Goal: Communication & Community: Answer question/provide support

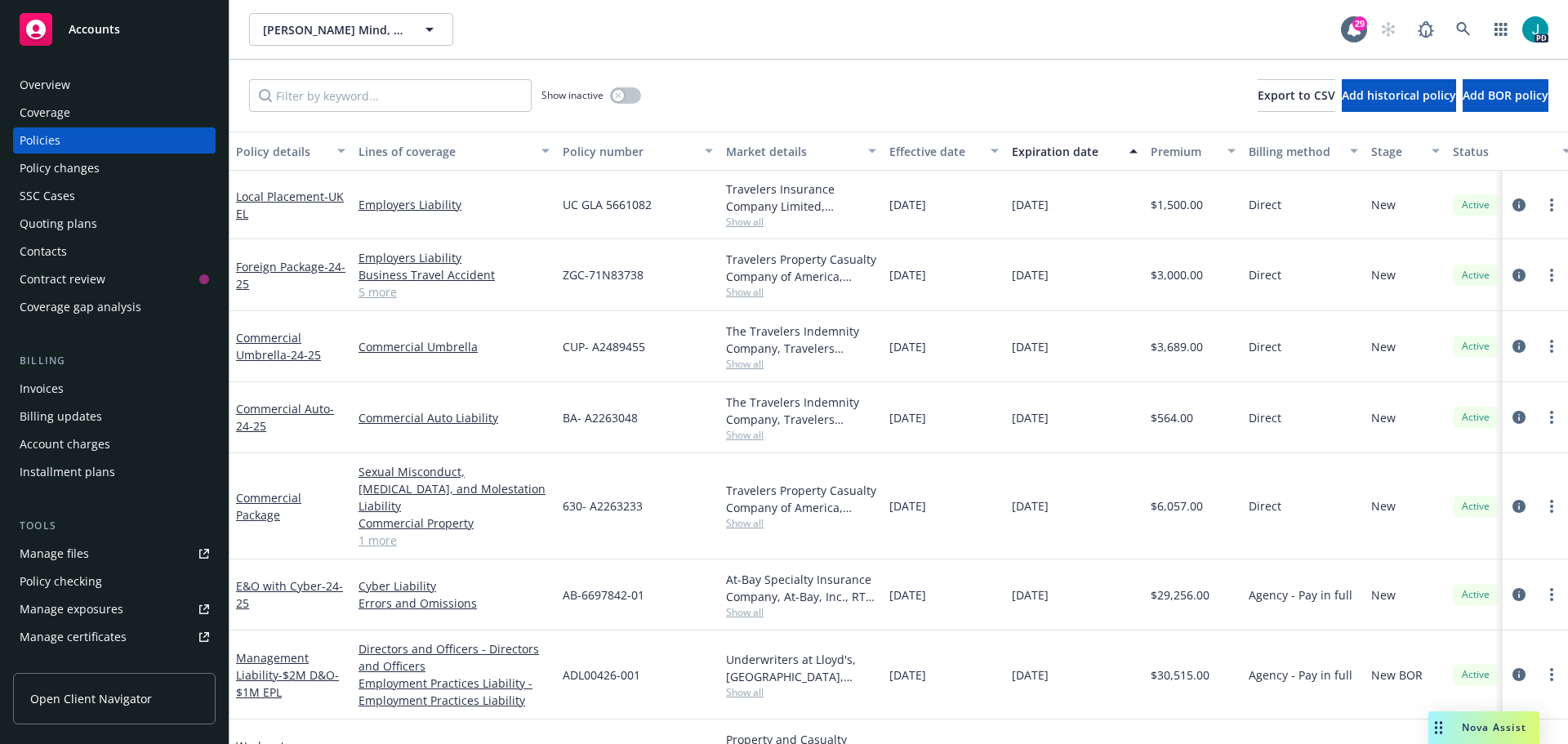
click at [1446, 717] on div "Drag to move" at bounding box center [1438, 728] width 21 height 33
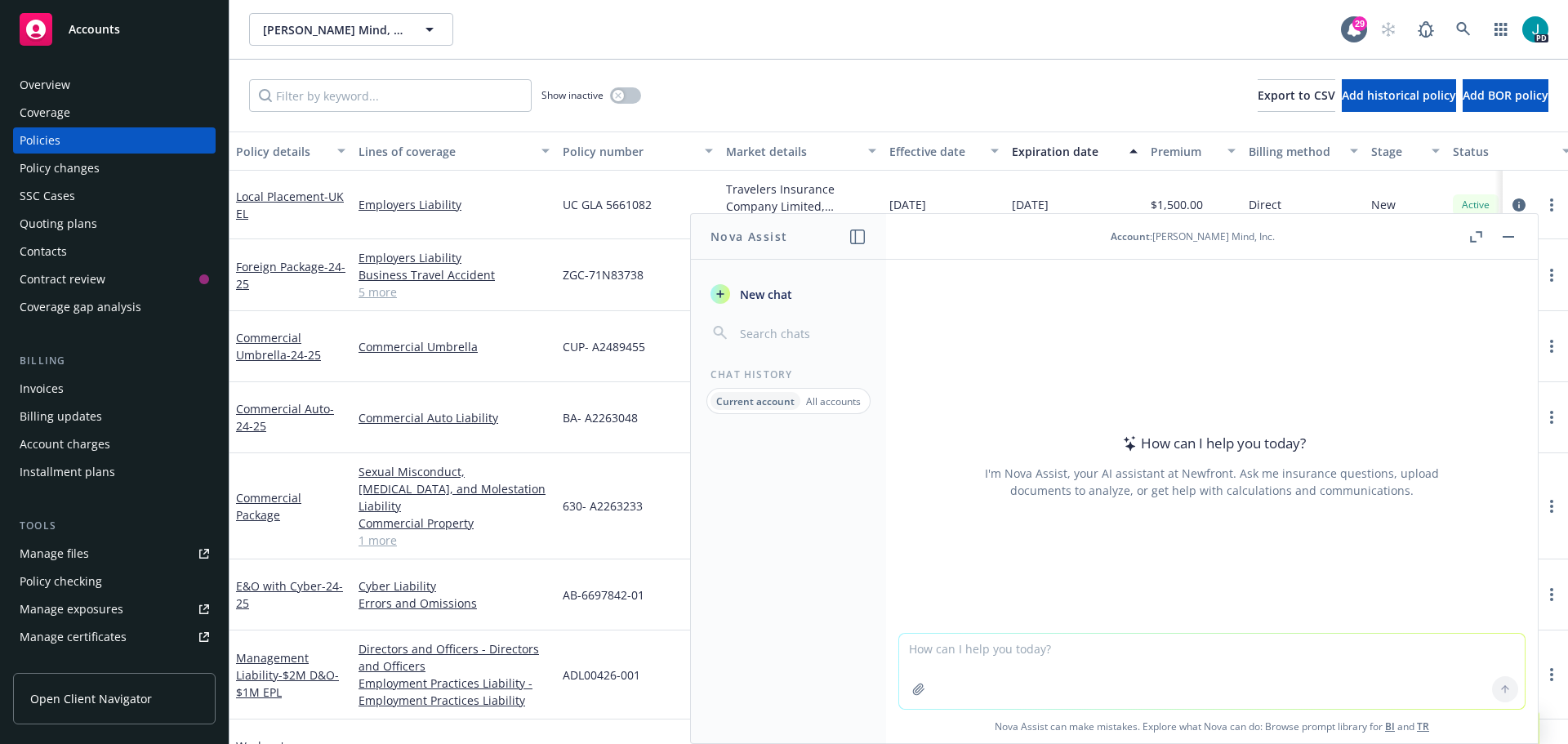
click at [1155, 631] on div at bounding box center [1211, 623] width 626 height 20
click at [1144, 650] on textarea at bounding box center [1211, 671] width 626 height 75
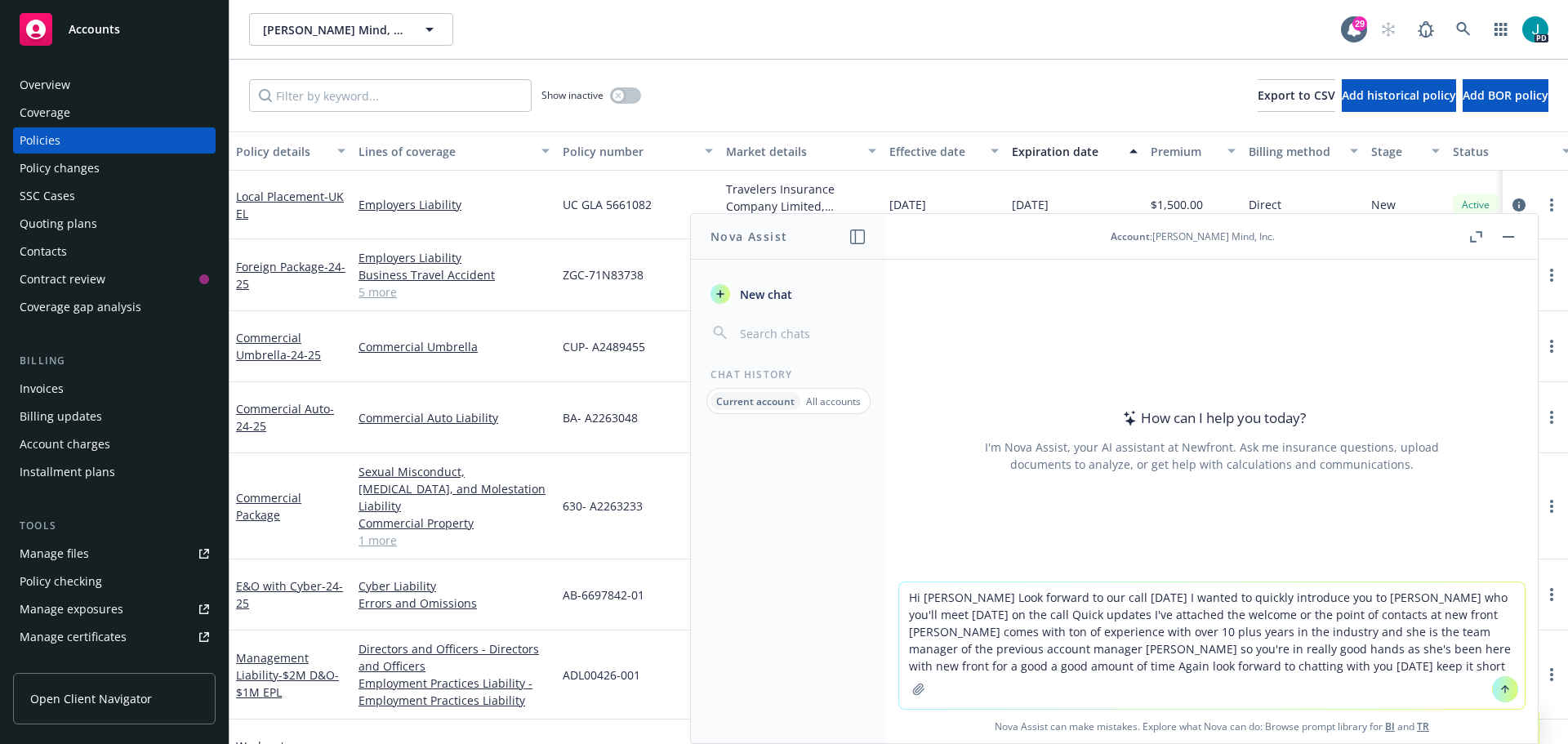
type textarea "Hi [PERSON_NAME] Look forward to our call [DATE] I wanted to quickly introduce …"
click at [1492, 691] on button at bounding box center [1505, 689] width 26 height 26
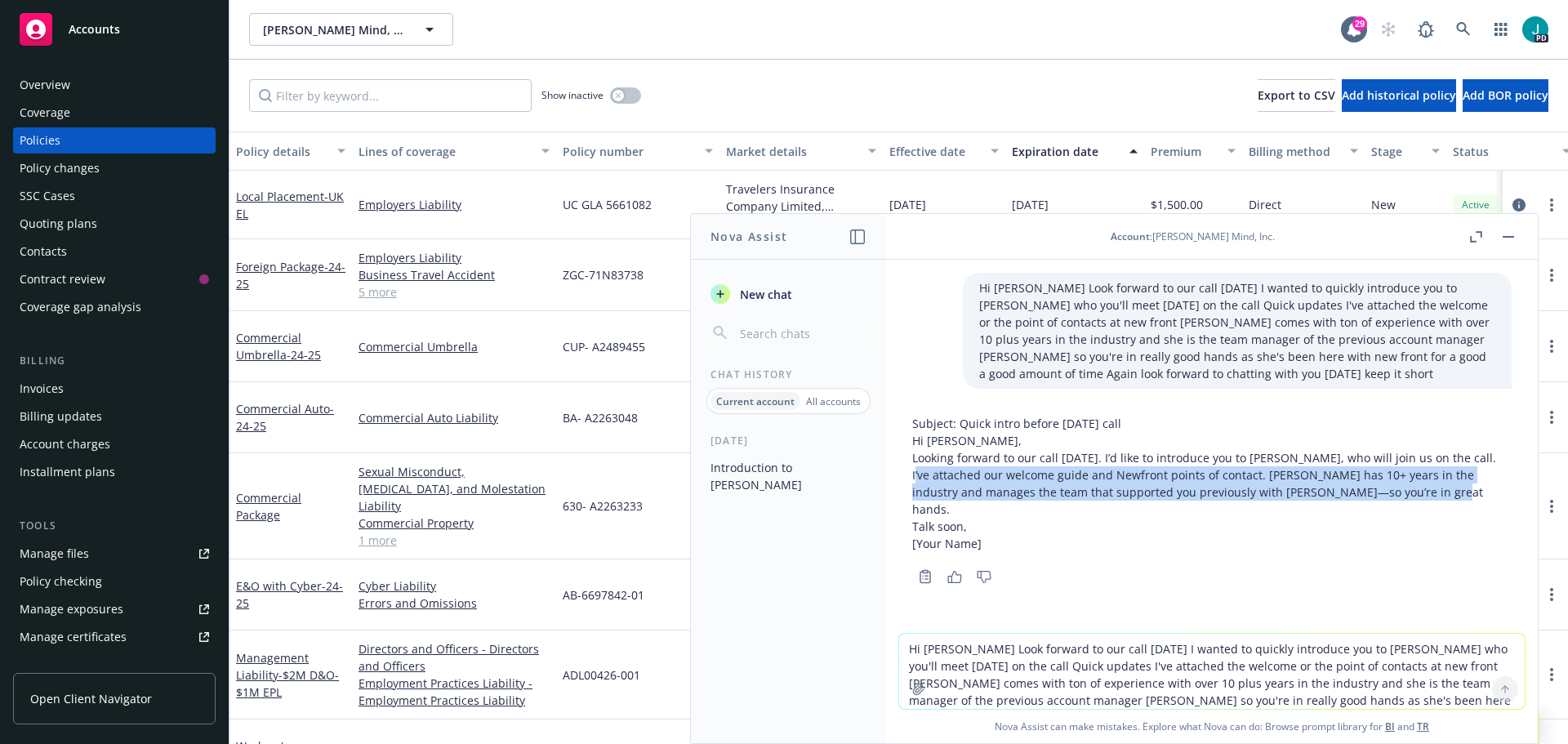
drag, startPoint x: 1387, startPoint y: 494, endPoint x: 918, endPoint y: 476, distance: 469.3
click at [918, 476] on p "Looking forward to our call [DATE]. I’d like to introduce you to [PERSON_NAME],…" at bounding box center [1211, 483] width 600 height 69
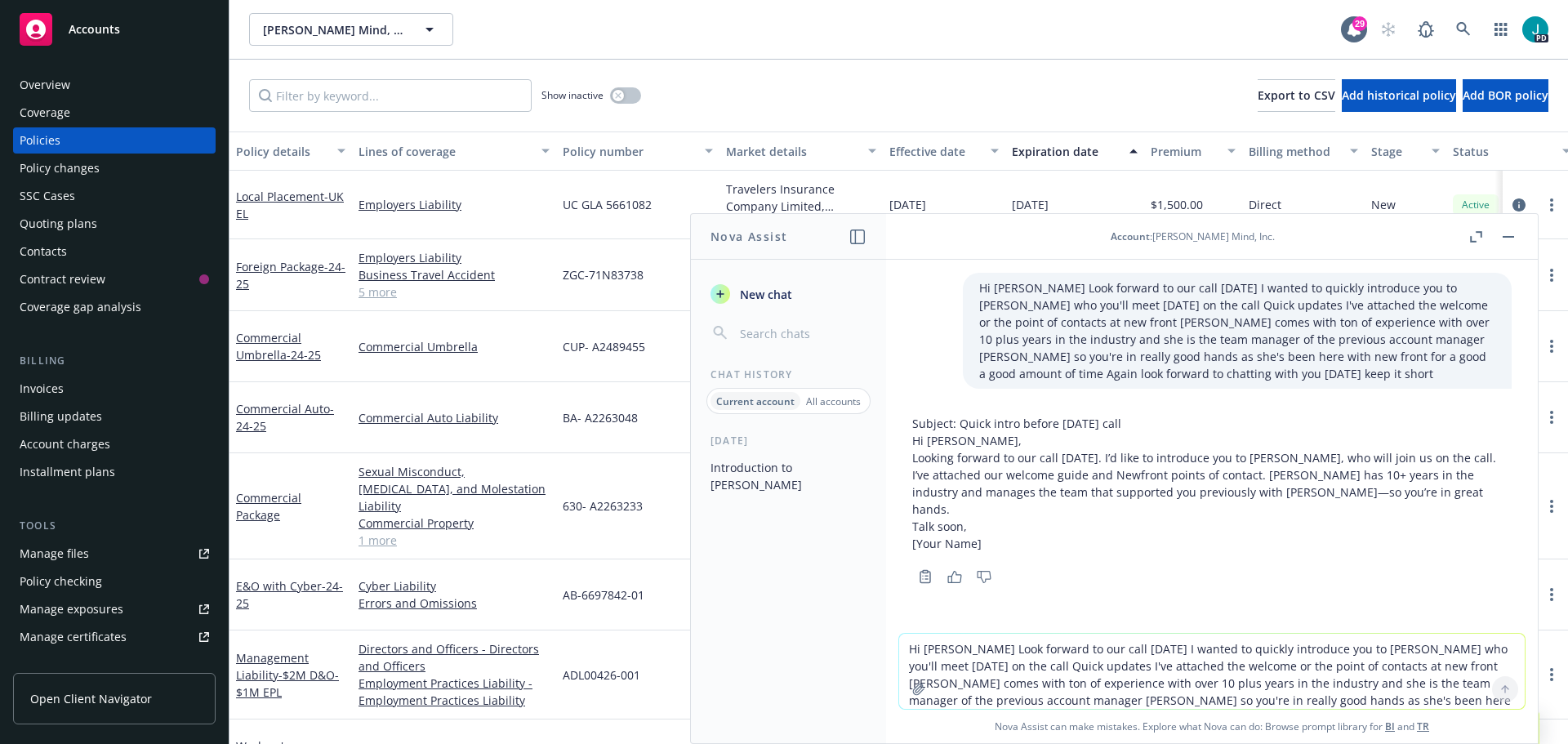
click at [984, 651] on textarea "Hi [PERSON_NAME] Look forward to our call [DATE] I wanted to quickly introduce …" at bounding box center [1211, 671] width 626 height 75
click at [1383, 491] on p "Looking forward to our call [DATE]. I’d like to introduce you to [PERSON_NAME],…" at bounding box center [1211, 483] width 600 height 69
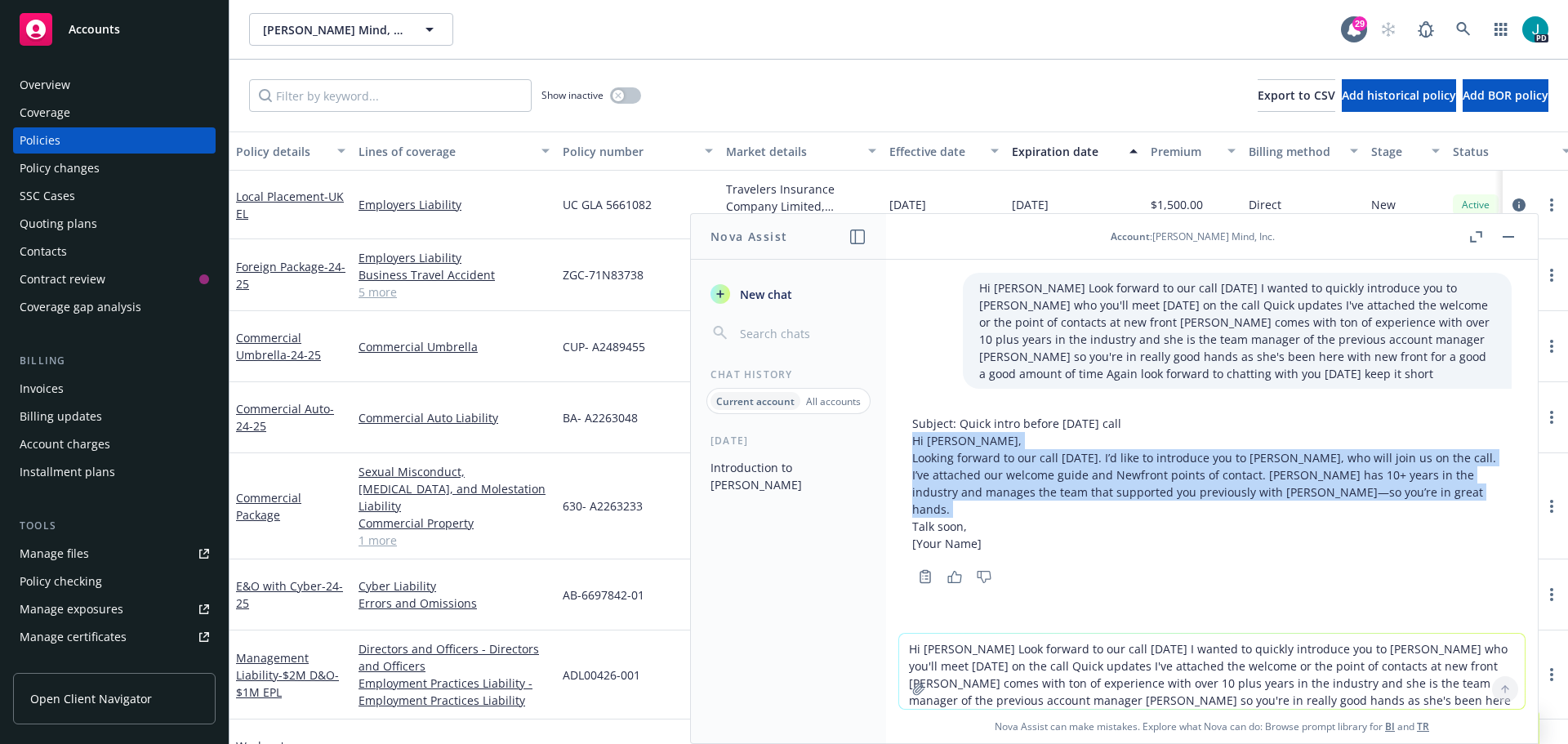
drag, startPoint x: 1383, startPoint y: 491, endPoint x: 916, endPoint y: 447, distance: 469.1
click at [916, 447] on div "Subject: Quick intro before [DATE] call Hi [PERSON_NAME], Looking forward to ou…" at bounding box center [1211, 484] width 600 height 137
copy div "Hi [PERSON_NAME], Looking forward to our call [DATE]. I’d like to introduce you…"
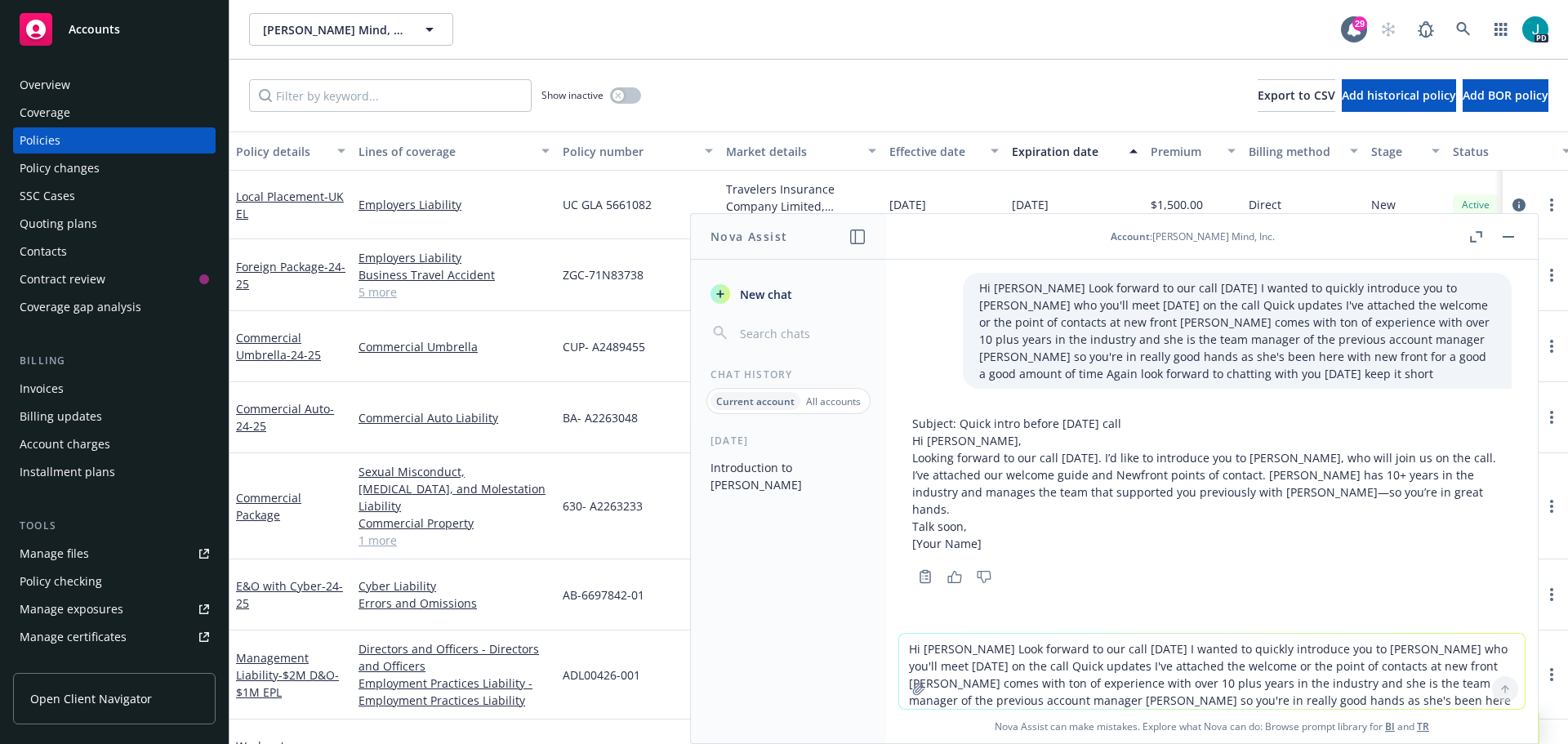
click at [947, 646] on textarea "Hi [PERSON_NAME] Look forward to our call [DATE] I wanted to quickly introduce …" at bounding box center [1211, 671] width 626 height 75
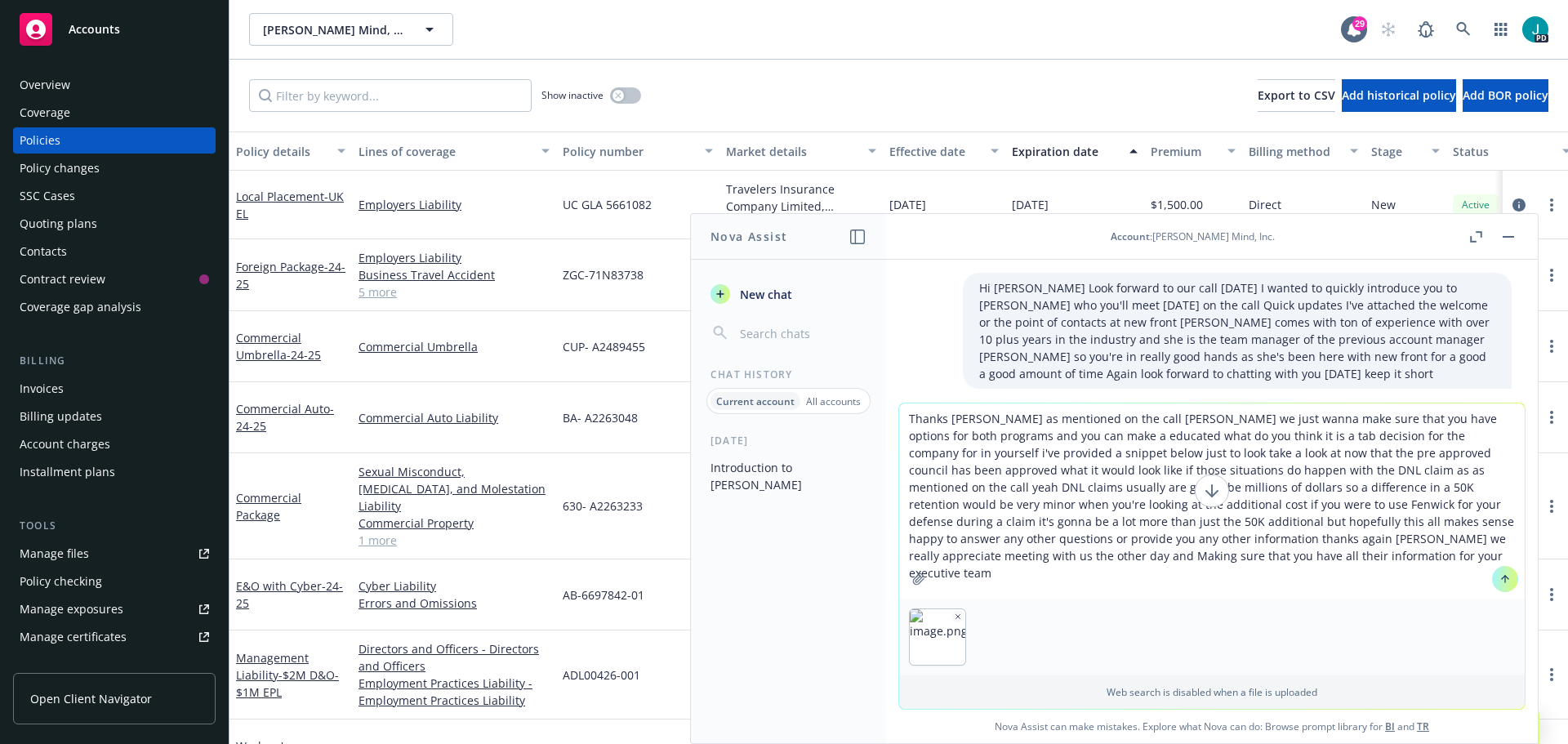
type textarea "Thanks [PERSON_NAME] as mentioned on the call [PERSON_NAME] we just wanna make …"
click at [1494, 582] on button at bounding box center [1505, 579] width 26 height 26
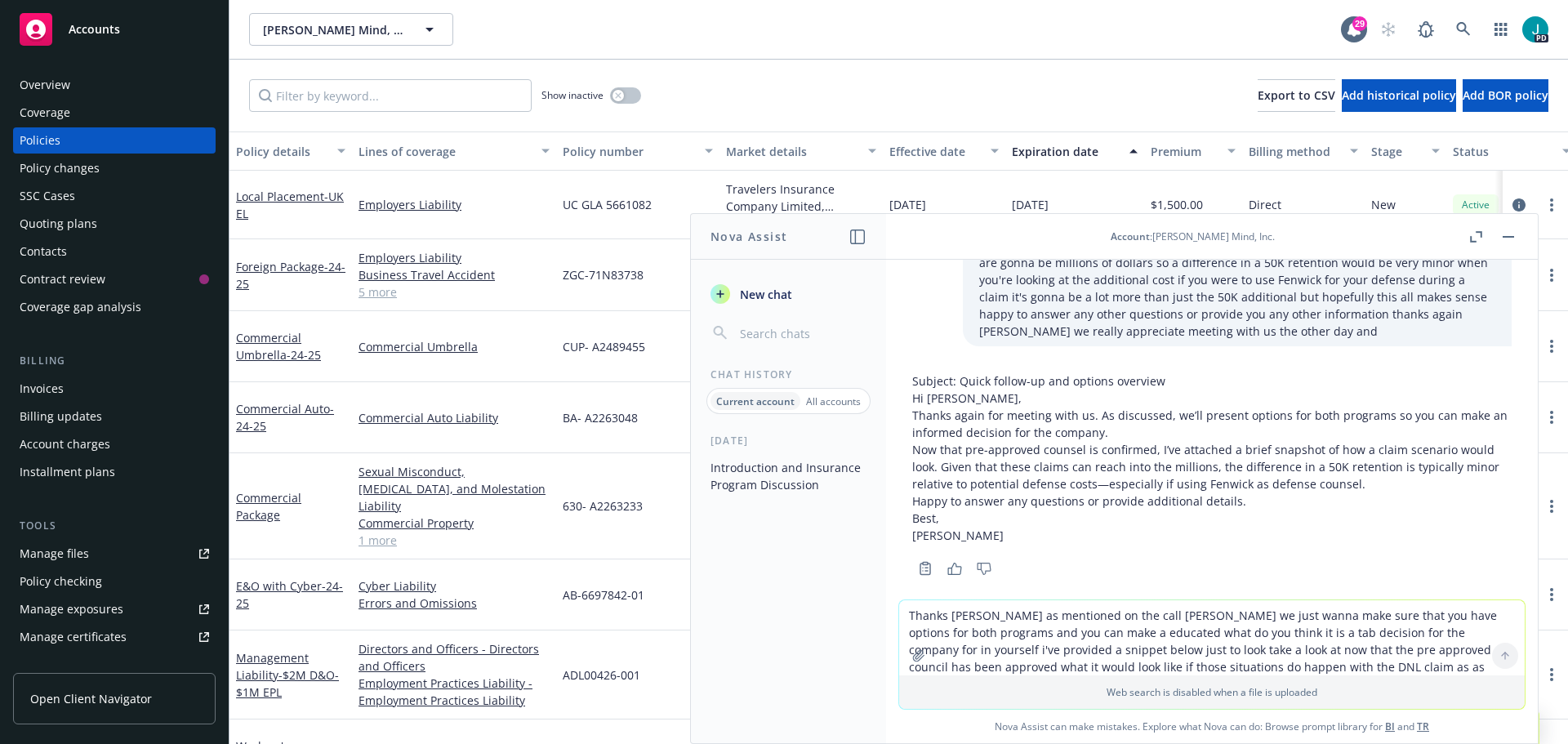
scroll to position [496, 0]
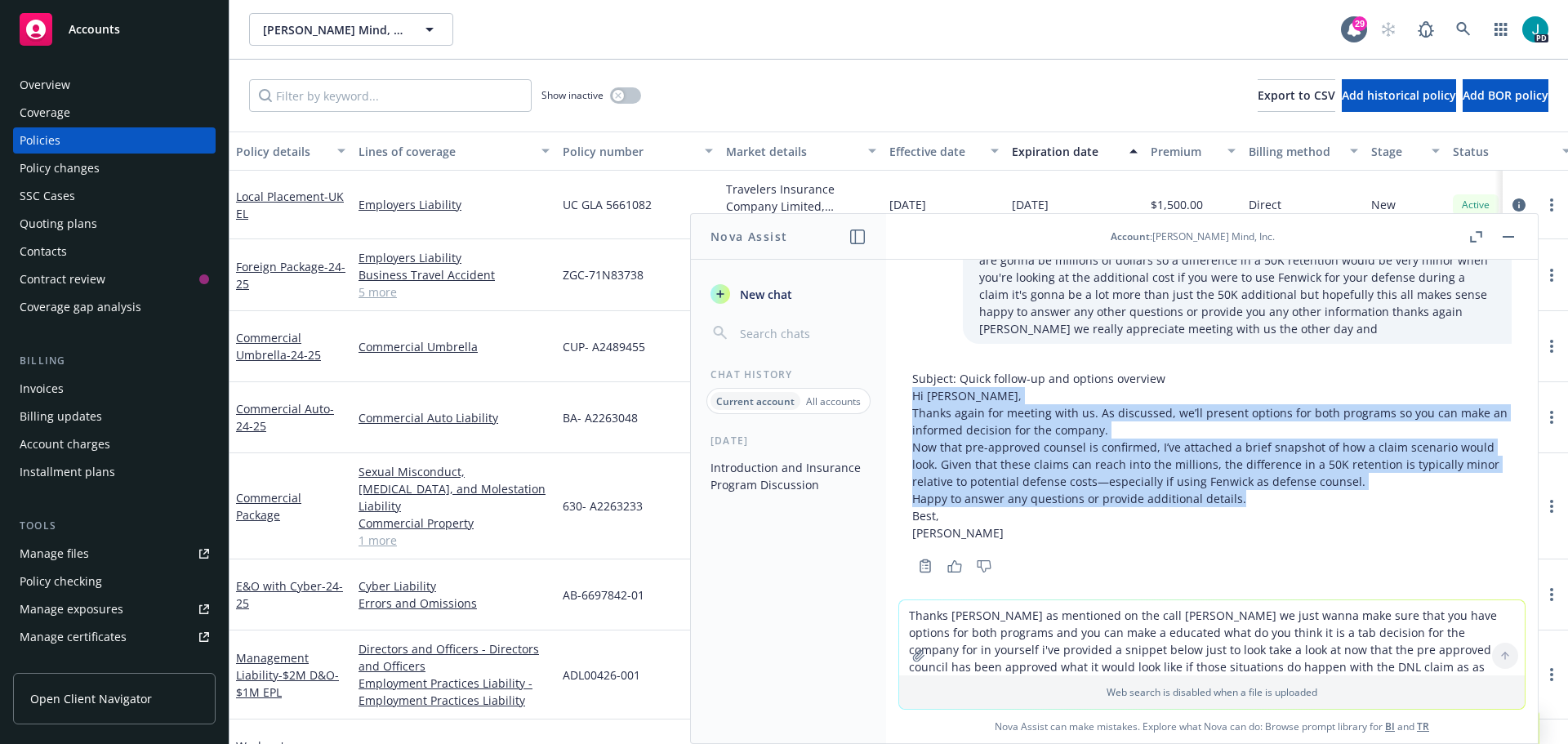
drag, startPoint x: 1257, startPoint y: 480, endPoint x: 907, endPoint y: 381, distance: 363.7
click at [907, 381] on div "Subject: Quick follow-up and options overview Hi [PERSON_NAME], Thanks again fo…" at bounding box center [1211, 470] width 626 height 214
copy div "Hi [PERSON_NAME], Thanks again for meeting with us. As discussed, we’ll present…"
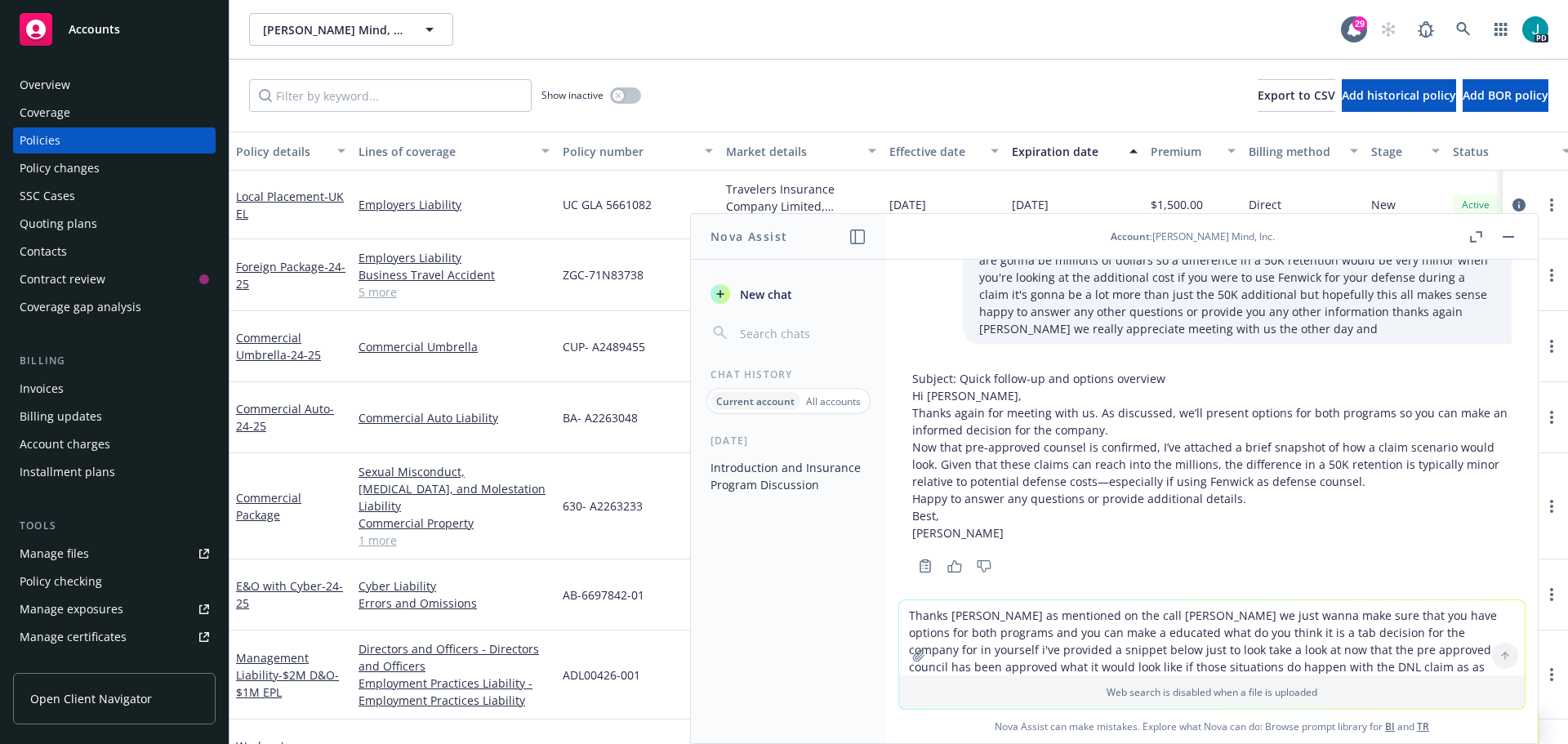
click at [980, 628] on textarea "Thanks [PERSON_NAME] as mentioned on the call [PERSON_NAME] we just wanna make …" at bounding box center [1211, 639] width 626 height 75
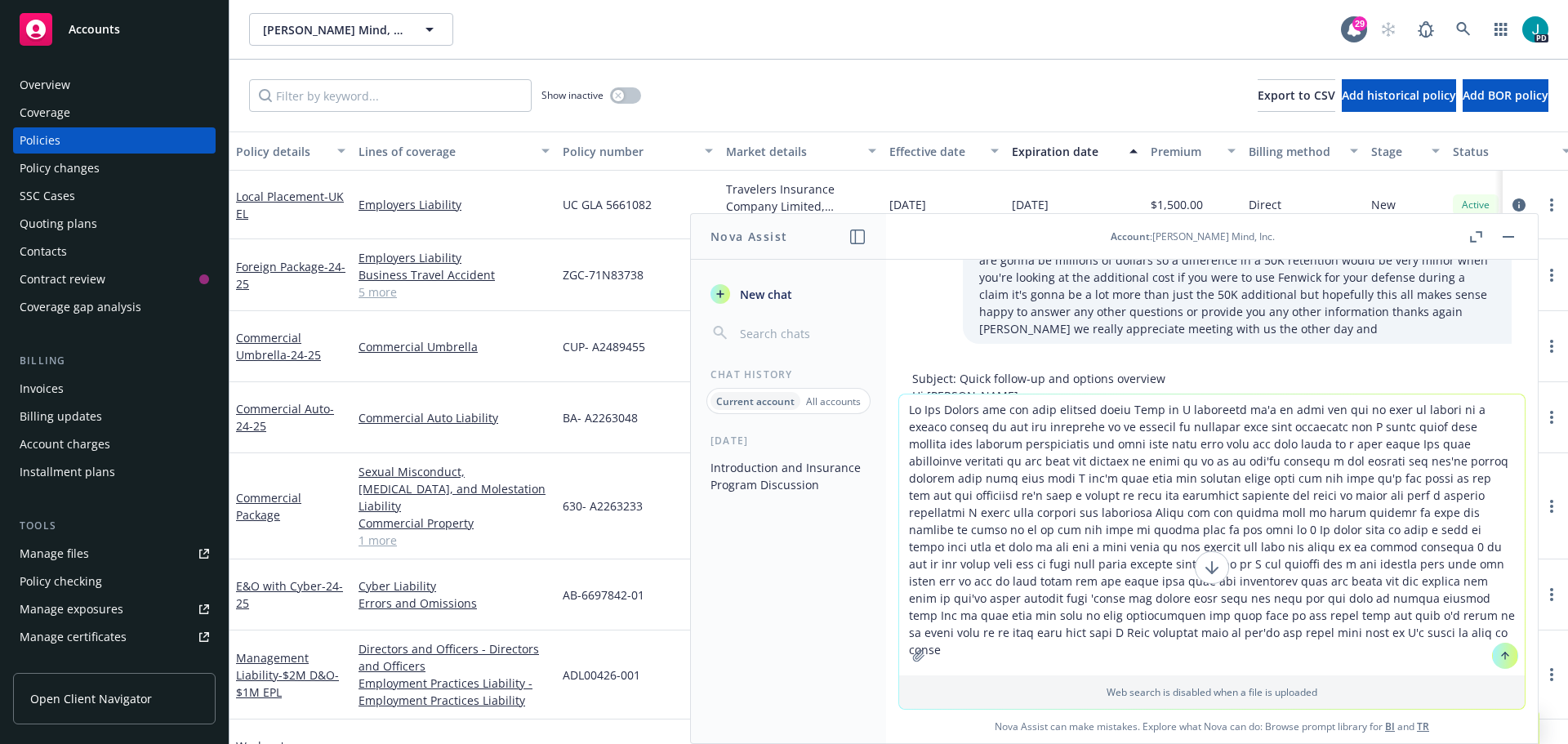
type textarea "Hi [PERSON_NAME] Thanks for the call earlier [DATE] Yeah as I mentioned it'd be…"
click at [1492, 657] on button at bounding box center [1505, 656] width 26 height 26
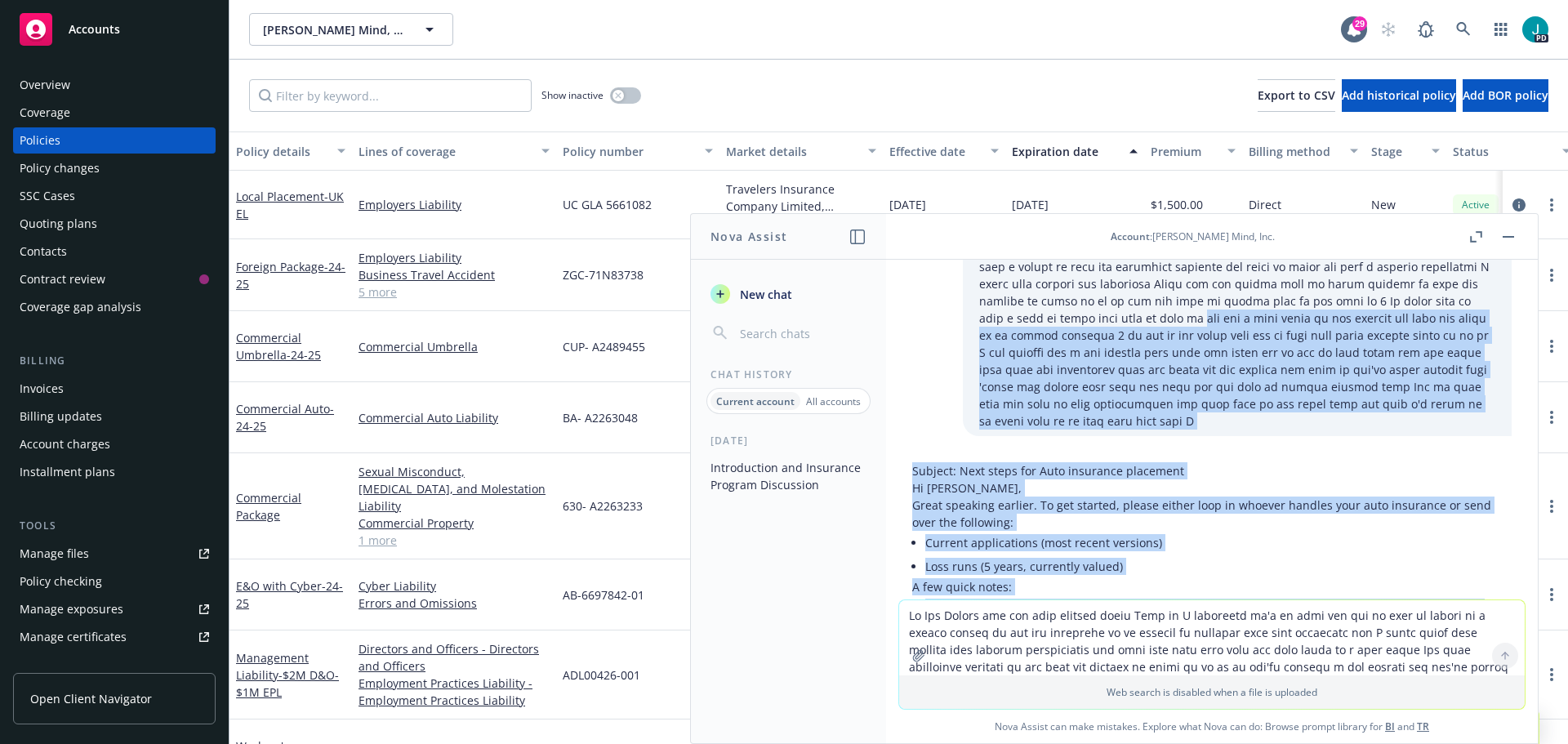
scroll to position [935, 0]
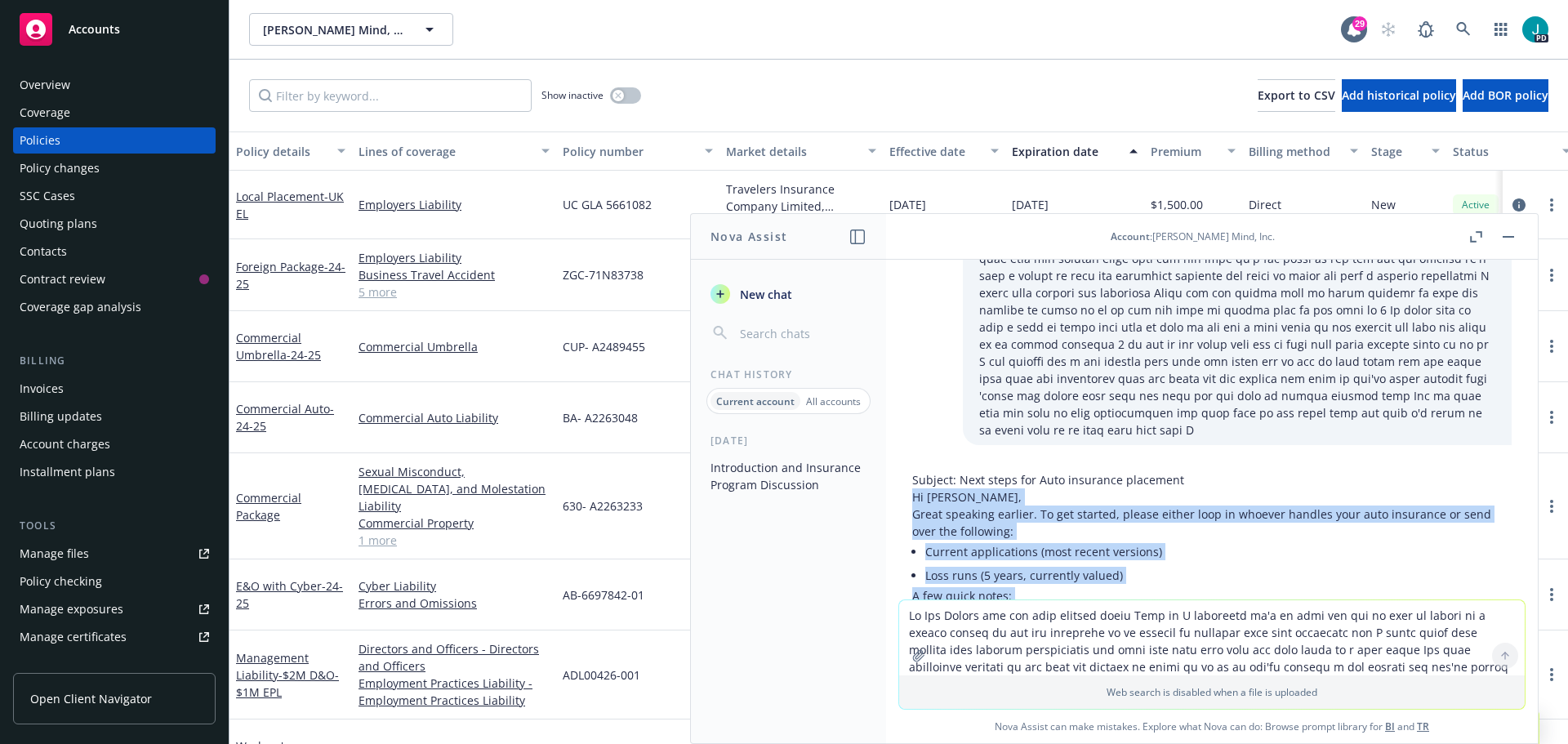
drag, startPoint x: 1320, startPoint y: 480, endPoint x: 910, endPoint y: 467, distance: 410.2
click at [910, 467] on div "Subject: Next steps for Auto insurance placement Hi [PERSON_NAME], Great speaki…" at bounding box center [1211, 652] width 626 height 373
copy div "Hi [PERSON_NAME], Great speaking earlier. To get started, please either loop in…"
